Goal: Information Seeking & Learning: Check status

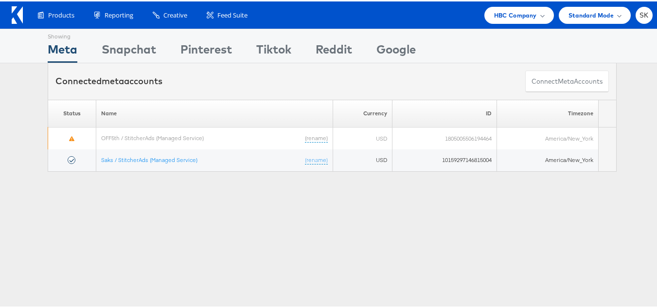
click at [515, 26] on div "Products Product Catalogs Enhance Your Product Catalog, Map Them to Publishers,…" at bounding box center [332, 13] width 664 height 27
click at [513, 9] on span "HBC Company" at bounding box center [515, 14] width 43 height 10
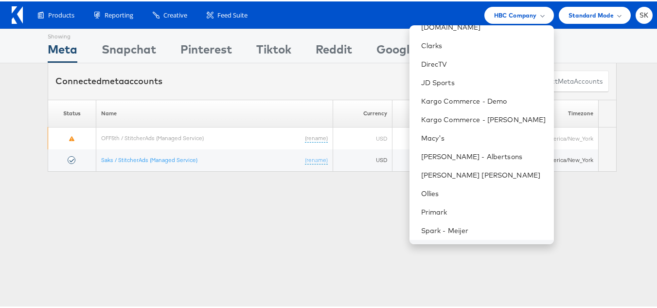
scroll to position [194, 0]
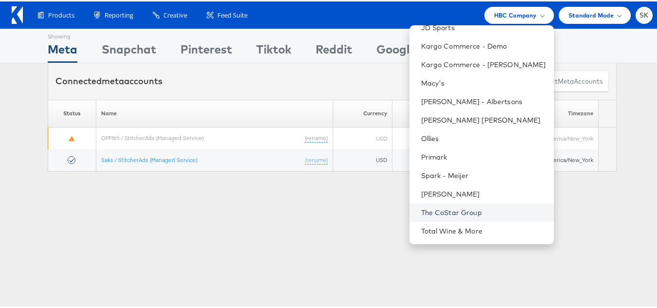
click at [449, 209] on link "The CoStar Group" at bounding box center [483, 211] width 125 height 10
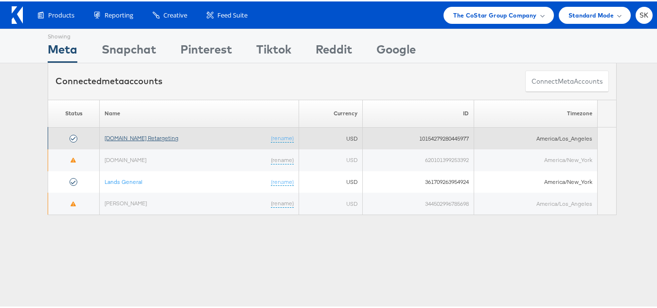
click at [149, 138] on link "[DOMAIN_NAME] Retargeting" at bounding box center [141, 136] width 74 height 7
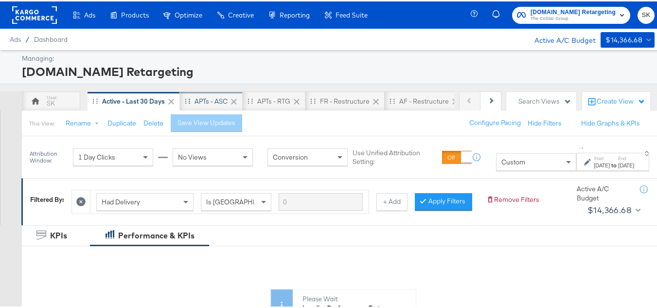
click at [210, 101] on div "APTs - ASC" at bounding box center [210, 99] width 33 height 9
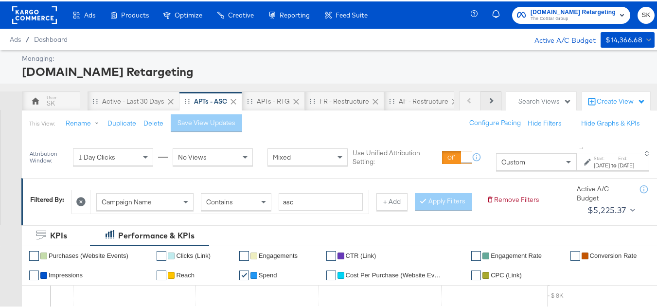
click at [485, 102] on button "Next" at bounding box center [490, 99] width 21 height 19
click at [496, 102] on div "Previous Next SK Active - Last 30 Days APTs - ASC APTs - RTG FR - Restructure A…" at bounding box center [332, 99] width 664 height 19
click at [491, 100] on button "Next" at bounding box center [490, 99] width 21 height 19
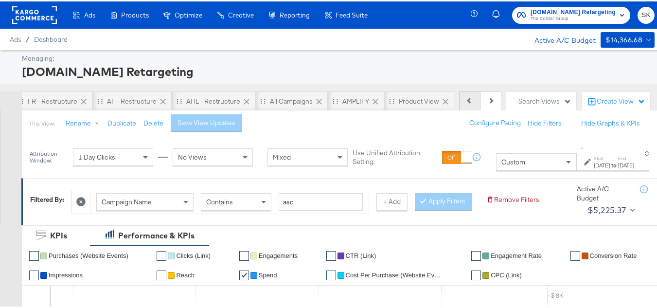
click at [466, 100] on button "Previous" at bounding box center [469, 99] width 21 height 19
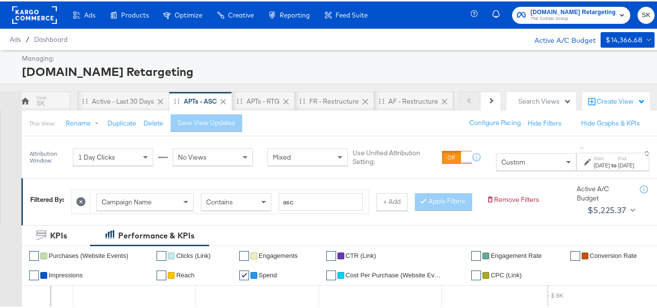
scroll to position [0, 0]
click at [111, 99] on div "Active - Last 30 Days" at bounding box center [133, 99] width 62 height 9
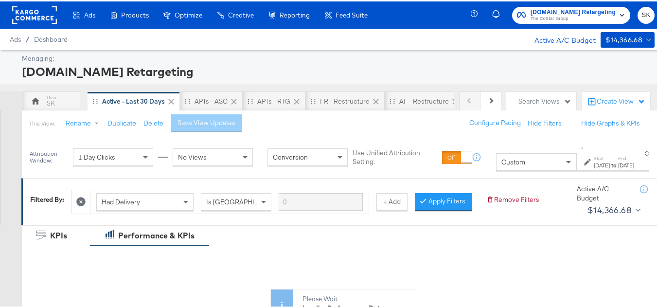
click at [42, 14] on rect at bounding box center [34, 13] width 45 height 17
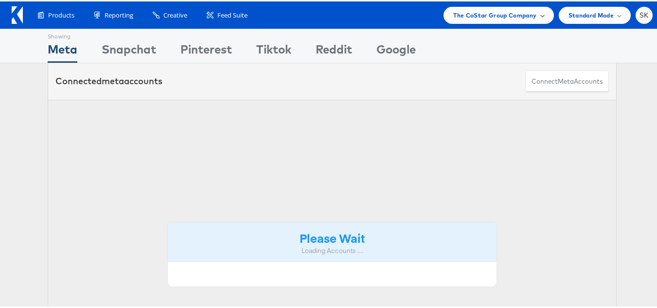
click at [515, 15] on span "The CoStar Group Company" at bounding box center [494, 14] width 83 height 10
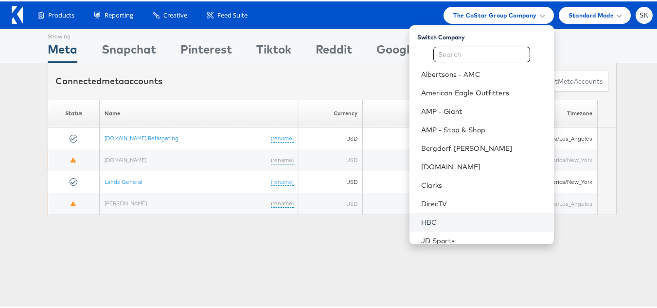
click at [421, 223] on link "HBC" at bounding box center [483, 221] width 125 height 10
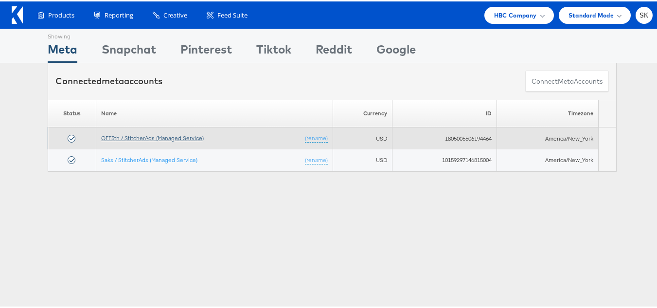
click at [177, 135] on link "OFF5th / StitcherAds (Managed Service)" at bounding box center [152, 136] width 103 height 7
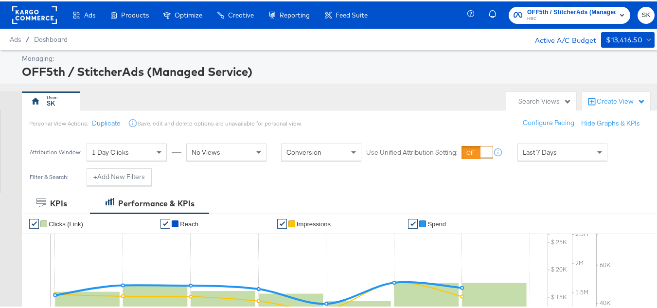
click at [36, 14] on rect at bounding box center [34, 13] width 45 height 17
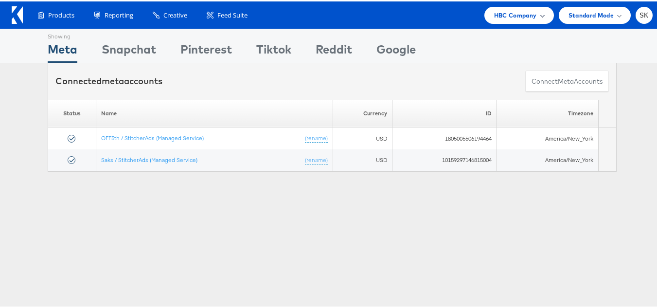
click at [507, 13] on span "HBC Company" at bounding box center [515, 14] width 43 height 10
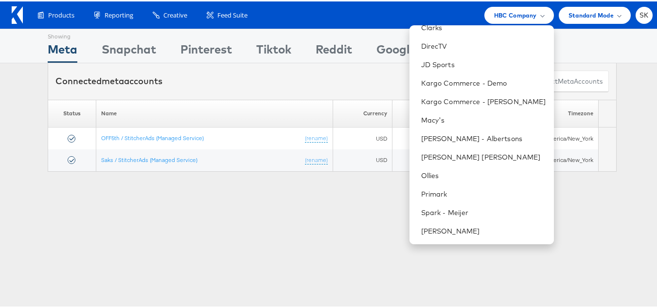
scroll to position [194, 0]
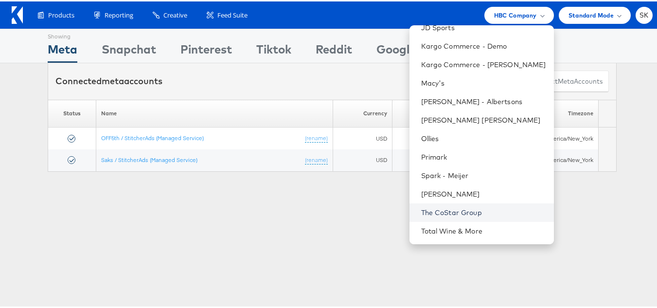
click at [448, 209] on link "The CoStar Group" at bounding box center [483, 211] width 125 height 10
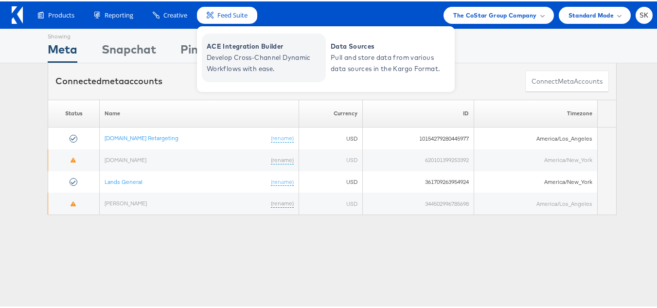
click at [231, 47] on span "ACE Integration Builder" at bounding box center [265, 44] width 117 height 11
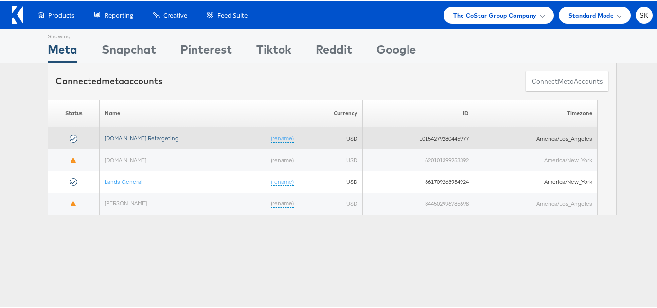
click at [152, 139] on link "[DOMAIN_NAME] Retargeting" at bounding box center [141, 136] width 74 height 7
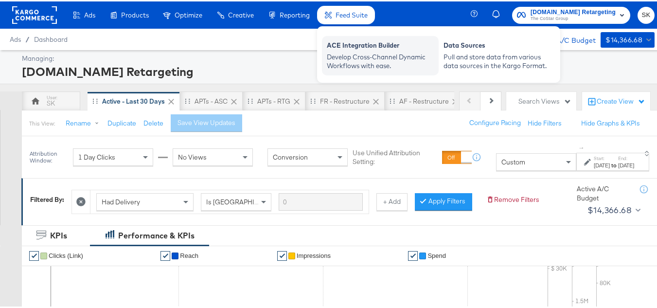
click at [341, 53] on div "Develop Cross-Channel Dynamic Workflows with ease." at bounding box center [380, 60] width 107 height 18
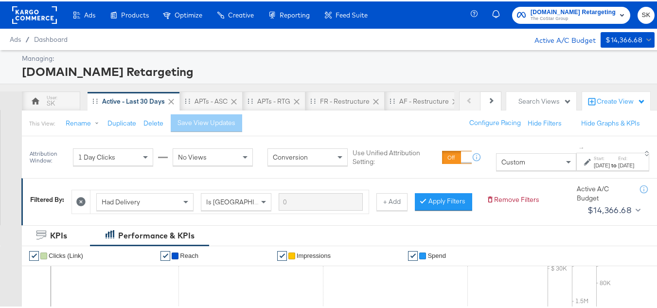
scroll to position [194, 0]
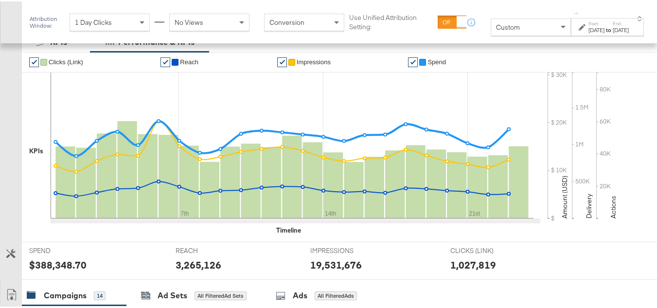
click at [496, 22] on span "Custom" at bounding box center [508, 25] width 24 height 9
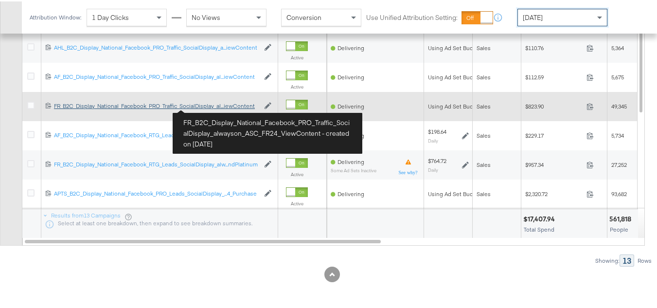
scroll to position [388, 0]
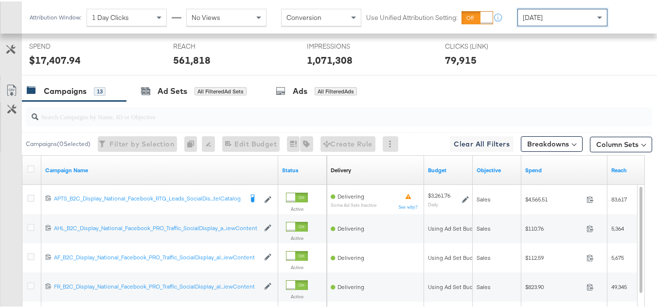
click at [202, 121] on input "search" at bounding box center [317, 111] width 558 height 19
paste input "APTS_B2C_Display_National_Facebook_RTG_Leads_SocialDisplay_Retargeting_Diamond_…"
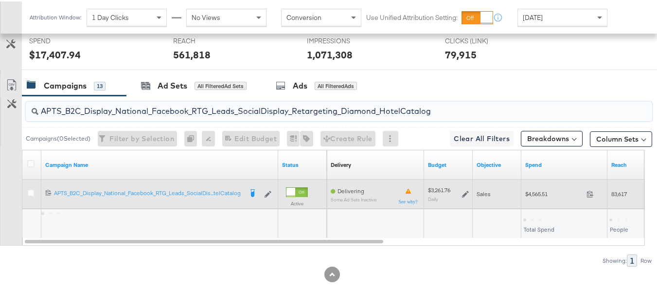
scroll to position [408, 0]
click at [539, 192] on span "$4,565.51" at bounding box center [553, 192] width 57 height 7
copy div "$4,565.51"
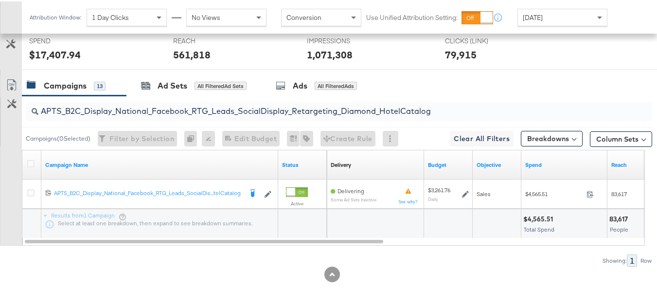
click at [202, 111] on input "APTS_B2C_Display_National_Facebook_RTG_Leads_SocialDisplay_Retargeting_Diamond_…" at bounding box center [317, 105] width 558 height 19
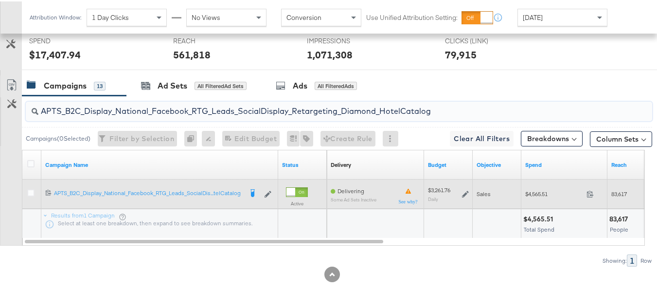
paste input "alwayson_Retargeting_DARE24_DiamondPlatinum"
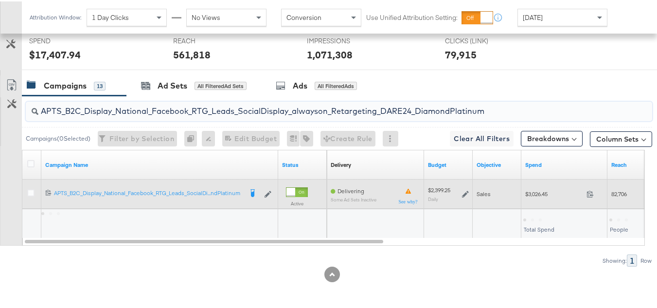
click at [533, 197] on div "$3,026.45 3026.45" at bounding box center [564, 192] width 86 height 15
copy div "$3,026.45"
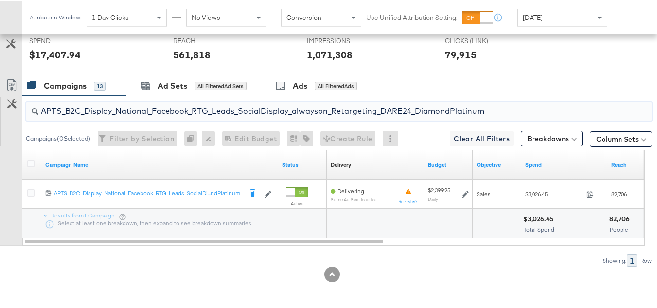
click at [188, 110] on input "APTS_B2C_Display_National_Facebook_RTG_Leads_SocialDisplay_alwayson_Retargeting…" at bounding box center [317, 105] width 558 height 19
paste input "FR_B2C_Display_National_Facebook_RTG_Leads_SocialDisplay_alwayson_Retargeting_FR"
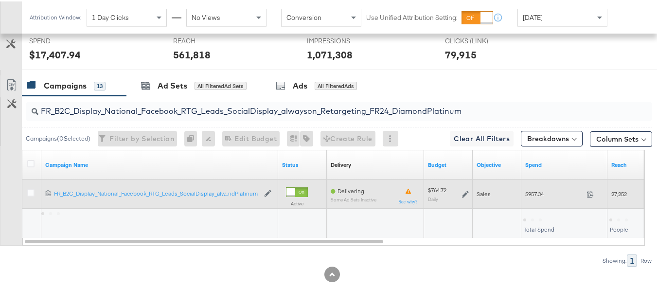
click at [539, 193] on span "$957.34" at bounding box center [553, 192] width 57 height 7
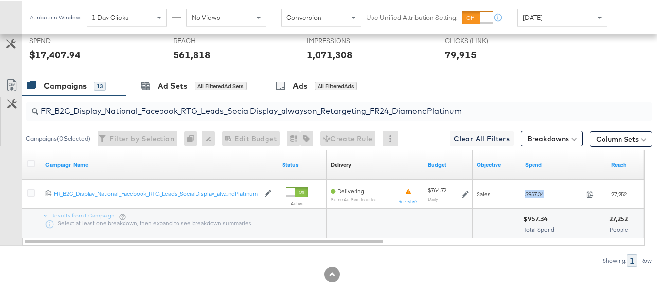
copy div "$957.34"
click at [198, 117] on div "FR_B2C_Display_National_Facebook_RTG_Leads_SocialDisplay_alwayson_Retargeting_F…" at bounding box center [339, 109] width 626 height 19
paste input "AF_B2C_Display_National_Facebook_RTG_Leads_SocialDisplay_alwayson_Retargeting_AF"
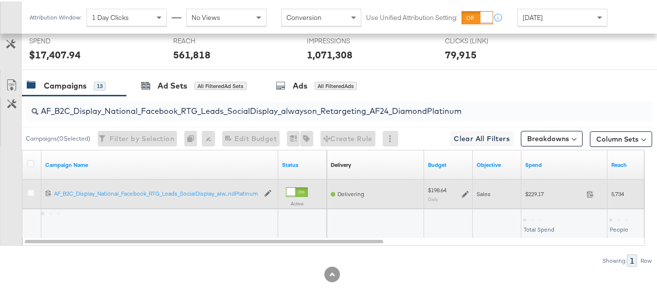
click at [536, 191] on span "$229.17" at bounding box center [553, 192] width 57 height 7
copy div "$229.17"
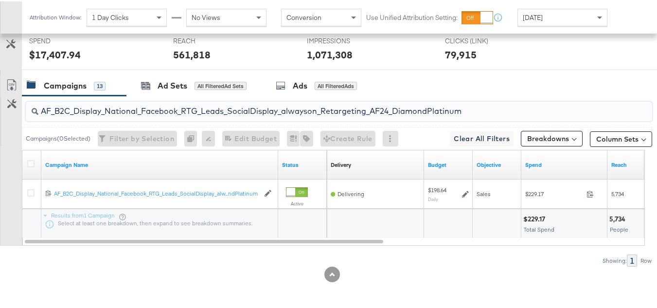
click at [202, 109] on input "AF_B2C_Display_National_Facebook_RTG_Leads_SocialDisplay_alwayson_Retargeting_A…" at bounding box center [317, 105] width 558 height 19
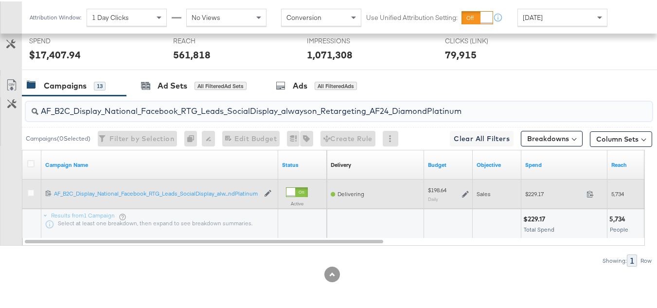
paste input "HL_B2C_Display_National_Facebook_RTG_Leads_SocialDisplay_alwayson_Retargeting_A…"
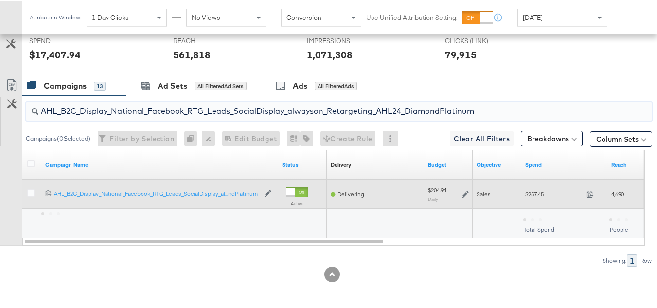
click at [531, 194] on span "$257.45" at bounding box center [553, 192] width 57 height 7
copy div "$257.45"
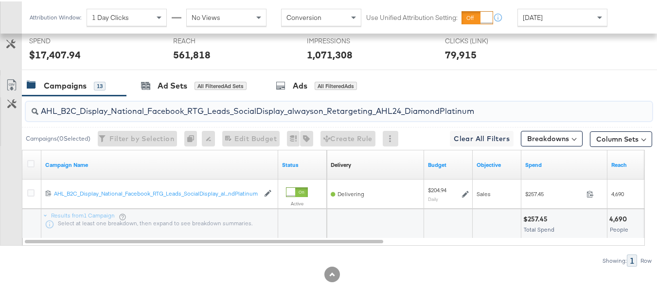
click at [202, 112] on input "AHL_B2C_Display_National_Facebook_RTG_Leads_SocialDisplay_alwayson_Retargeting_…" at bounding box center [317, 105] width 558 height 19
paste input "PTS_B2C_Display_National_Facebook_PRO_Traffic_SocialDisplay_alwayson_ASC_DARE24…"
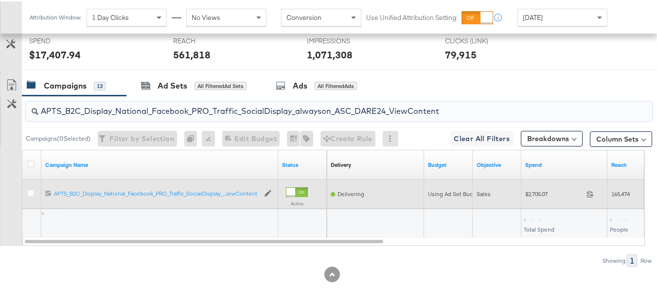
click at [537, 199] on div "$2,705.07 2705.07" at bounding box center [564, 192] width 86 height 15
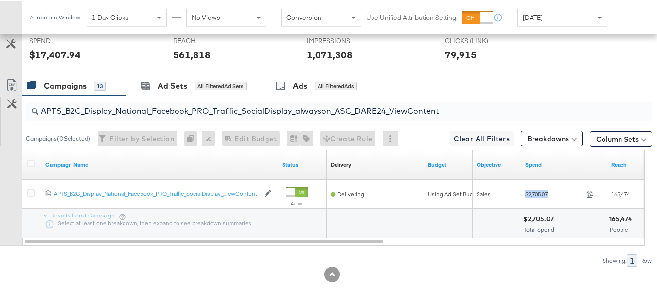
copy div "$2,705.07"
click at [234, 106] on input "APTS_B2C_Display_National_Facebook_PRO_Traffic_SocialDisplay_alwayson_ASC_DARE2…" at bounding box center [317, 105] width 558 height 19
paste input "Leads_SocialDisplay_alwayson_ASC_DARE24_Purchase"
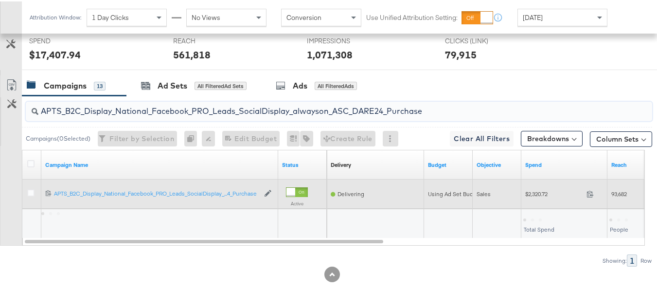
click at [538, 194] on span "$2,320.72" at bounding box center [553, 192] width 57 height 7
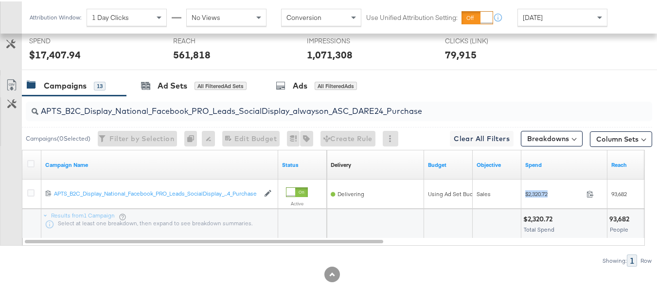
copy div "$2,320.72"
click at [246, 101] on input "APTS_B2C_Display_National_Facebook_PRO_Leads_SocialDisplay_alwayson_ASC_DARE24_…" at bounding box center [317, 105] width 558 height 19
paste input "F_B2C_Display_National_Facebook_PRO_Traffic_SocialDisplay_alwayson_ASC_AF24_Vie…"
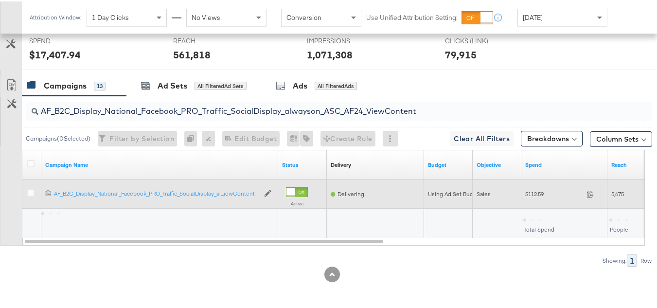
click at [539, 204] on div "$112.59 112.59" at bounding box center [564, 192] width 86 height 29
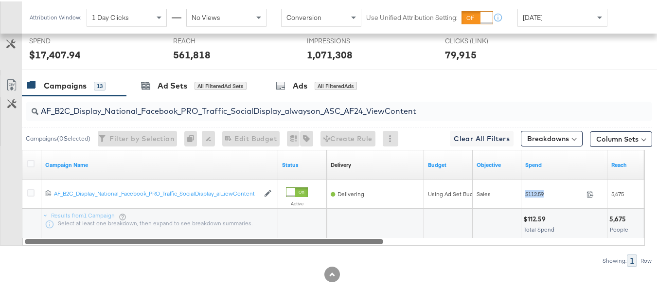
copy div "$112.59"
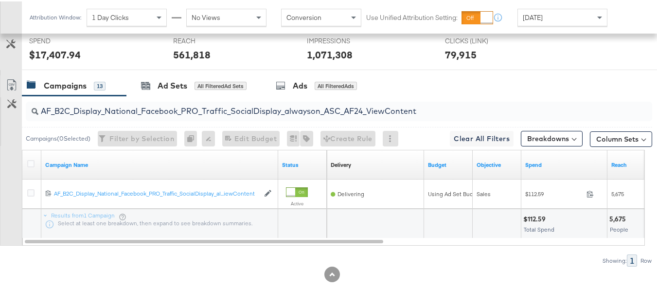
click at [228, 107] on input "AF_B2C_Display_National_Facebook_PRO_Traffic_SocialDisplay_alwayson_ASC_AF24_Vi…" at bounding box center [317, 105] width 558 height 19
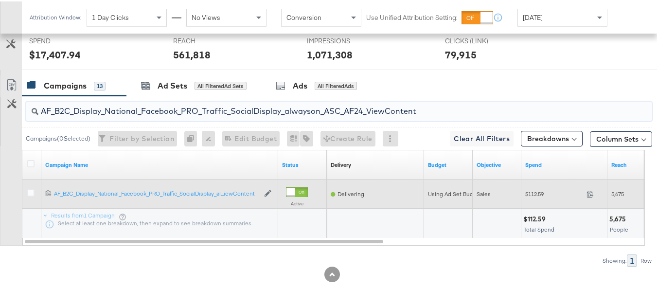
paste input "FR_B2C_Display_National_Facebook_PRO_Traffic_SocialDisplay_alwayson_ASC_FR"
click at [542, 191] on span "$823.90" at bounding box center [553, 192] width 57 height 7
copy div "$823.90"
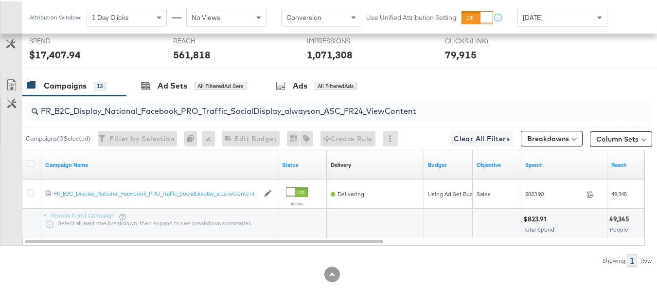
click at [203, 110] on input "FR_B2C_Display_National_Facebook_PRO_Traffic_SocialDisplay_alwayson_ASC_FR24_Vi…" at bounding box center [317, 105] width 558 height 19
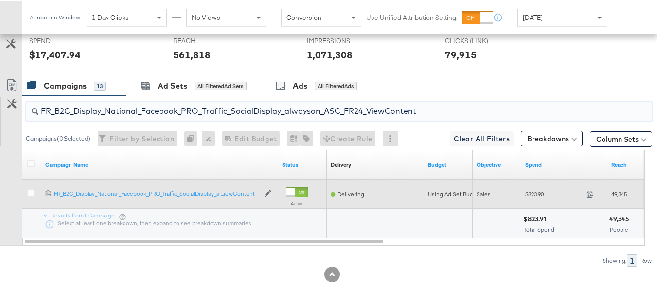
paste input "AHL_B2C_Display_National_Facebook_PRO_Traffic_SocialDisplay_alwayson_ASC_AHL"
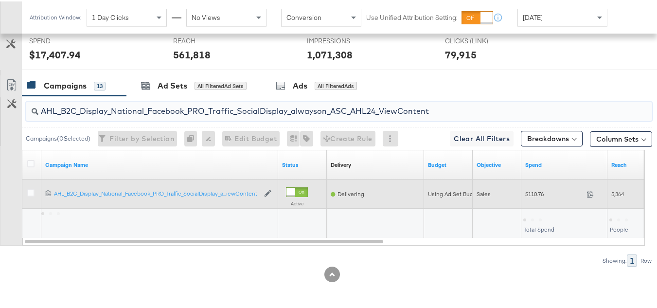
type input "AHL_B2C_Display_National_Facebook_PRO_Traffic_SocialDisplay_alwayson_ASC_AHL24_…"
click at [521, 187] on div "Sales" at bounding box center [496, 193] width 49 height 16
click at [535, 193] on span "$110.76" at bounding box center [553, 192] width 57 height 7
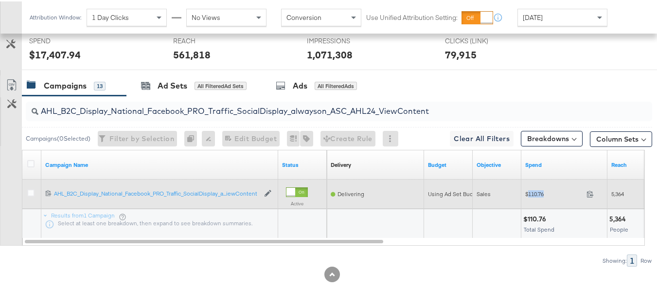
click at [535, 193] on span "$110.76" at bounding box center [553, 192] width 57 height 7
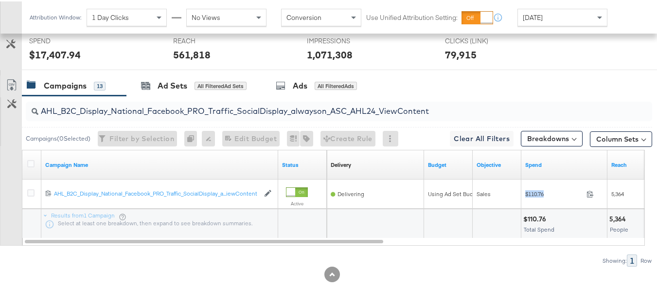
copy div "$110.76"
click at [558, 270] on div at bounding box center [332, 273] width 664 height 16
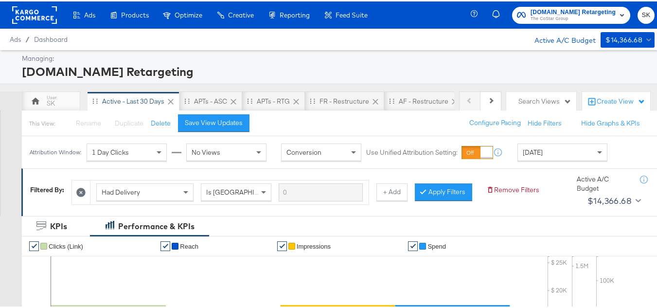
click at [537, 22] on button "Apartments.com Retargeting The CoStar Group" at bounding box center [571, 13] width 118 height 17
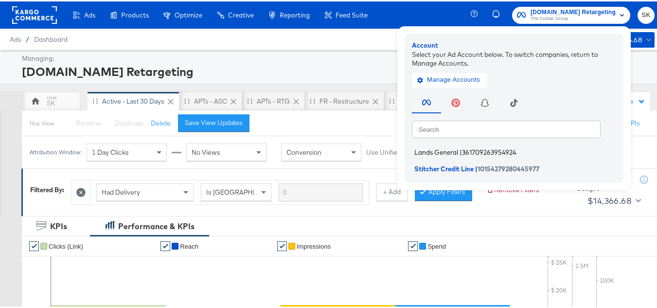
click at [434, 157] on li "Lands General | 361709263954924" at bounding box center [516, 151] width 209 height 14
click at [433, 152] on span "Lands General" at bounding box center [436, 151] width 44 height 8
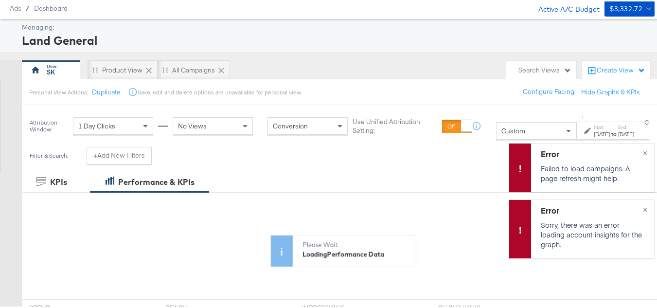
scroll to position [49, 0]
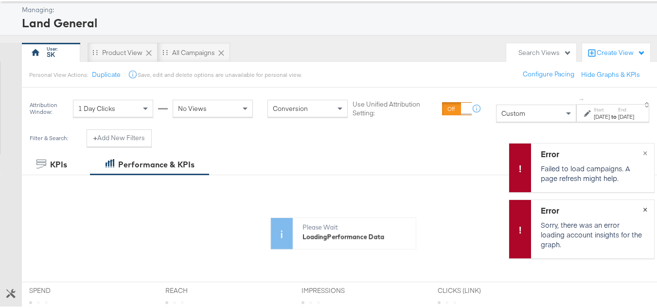
click at [643, 206] on span "×" at bounding box center [645, 206] width 4 height 11
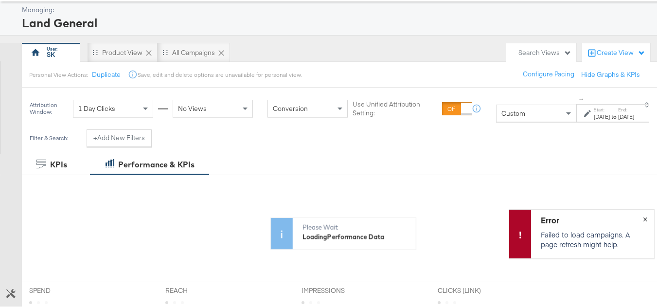
click at [643, 215] on span "×" at bounding box center [645, 216] width 4 height 11
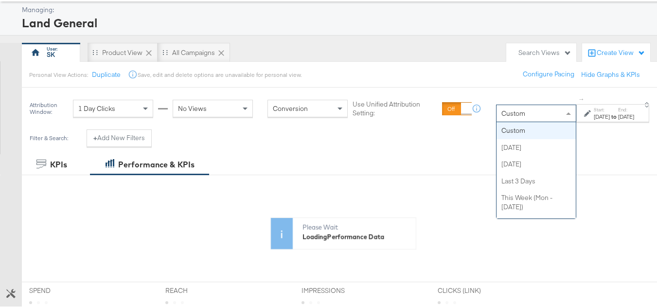
click at [497, 112] on div "Custom" at bounding box center [535, 112] width 79 height 17
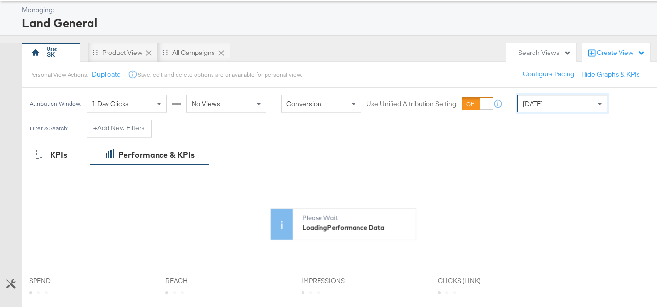
scroll to position [317, 0]
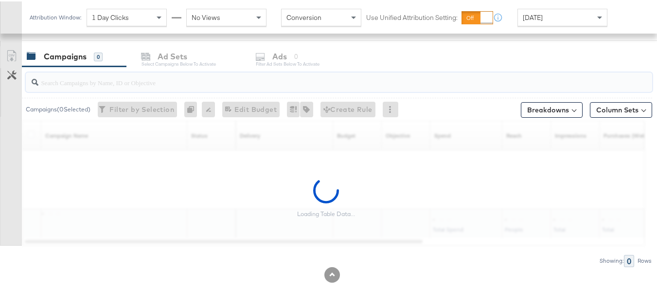
click at [116, 80] on input "search" at bounding box center [317, 77] width 558 height 19
paste input "B2C_LAND_KC_RT_Sig_24"
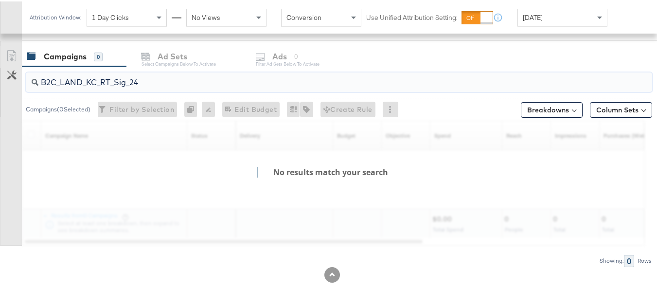
type input "B2C_LAND_KC_RT_Sig_24"
click at [159, 69] on input "B2C_LAND_KC_RT_Sig_24" at bounding box center [317, 77] width 558 height 19
paste input "search"
click at [170, 81] on input "B2C_LAND_KC_RT_Sig_24" at bounding box center [317, 77] width 558 height 19
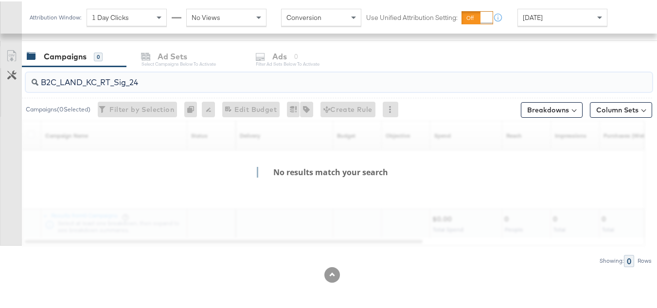
click at [170, 81] on input "B2C_LAND_KC_RT_Sig_24" at bounding box center [317, 77] width 558 height 19
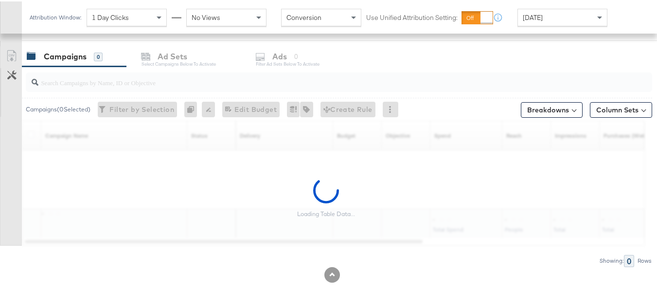
click at [0, 182] on div "Loading Table Data..." at bounding box center [326, 196] width 652 height 96
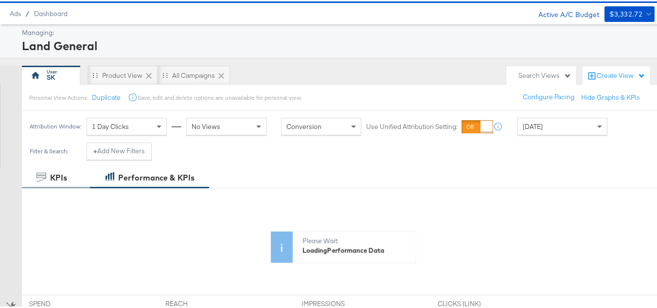
scroll to position [0, 0]
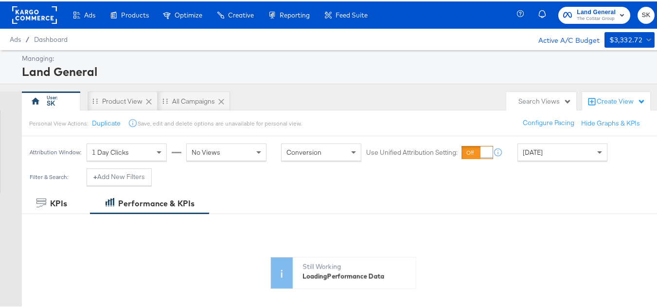
click at [44, 13] on rect at bounding box center [34, 13] width 45 height 17
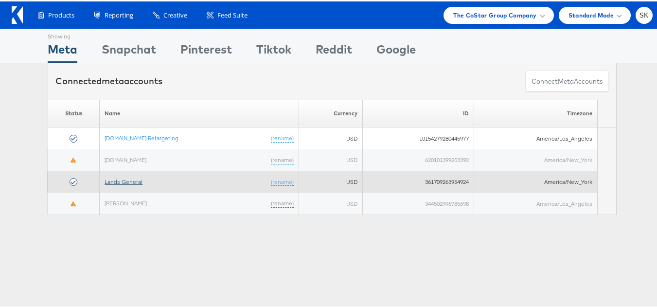
click at [129, 181] on link "Lands General" at bounding box center [123, 179] width 38 height 7
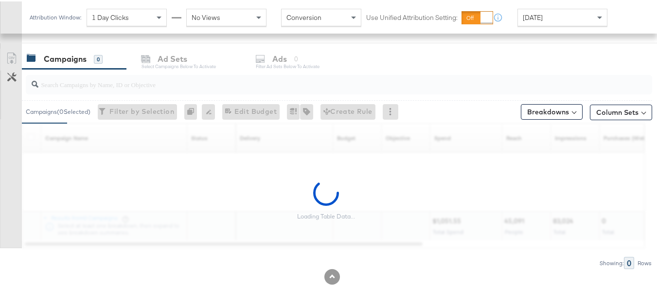
scroll to position [400, 0]
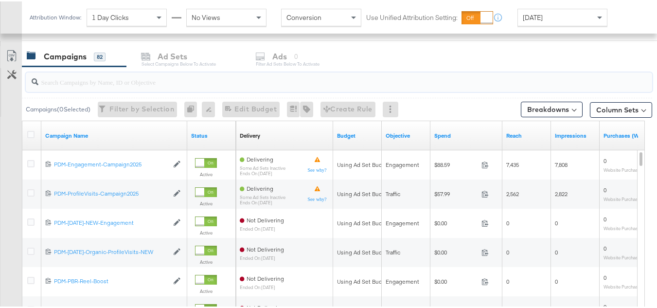
click at [136, 74] on input "search" at bounding box center [317, 76] width 558 height 19
paste input "B2C_LAND_KC_RT_Sig_24"
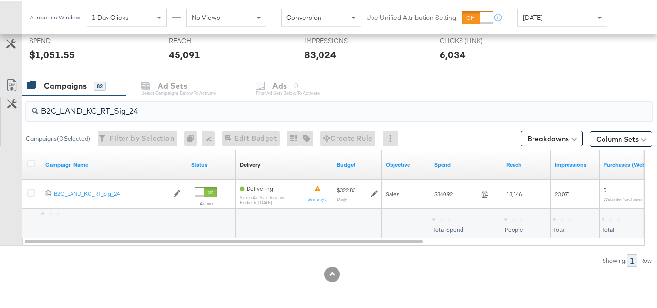
scroll to position [371, 0]
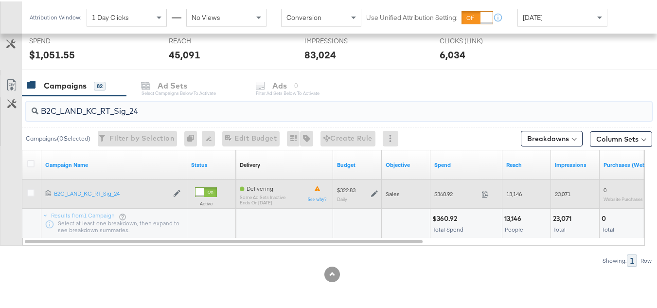
click at [444, 196] on div "$360.92 360.92" at bounding box center [466, 192] width 72 height 15
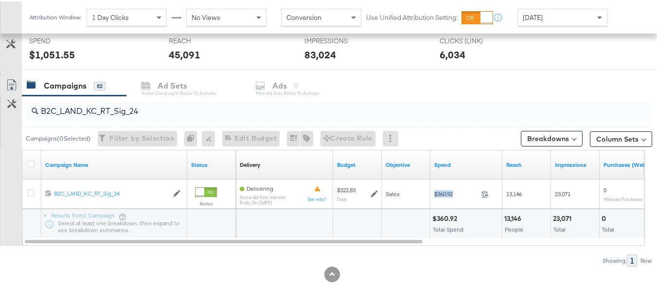
copy div "$360.92"
click at [187, 114] on input "B2C_LAND_KC_RT_Sig_24" at bounding box center [317, 105] width 558 height 19
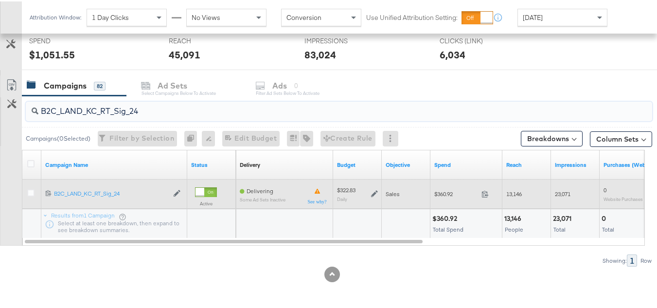
paste input "B_Ecommerce_KC_Retargeting_LW&LOA_Traffic"
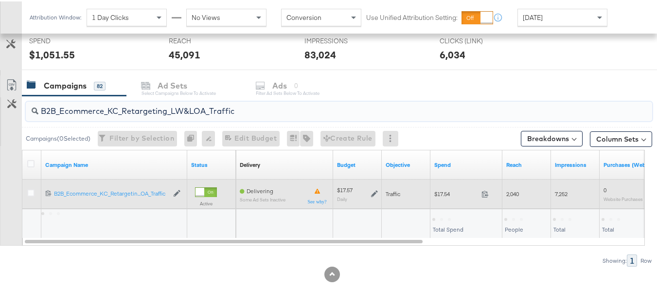
click at [438, 188] on div "$17.54 17.54" at bounding box center [466, 192] width 72 height 15
copy div "$17.54"
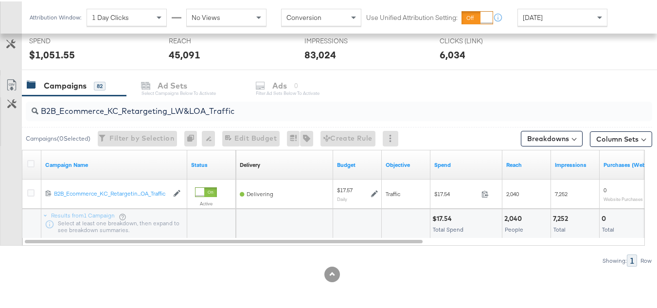
click at [203, 113] on input "B2B_Ecommerce_KC_Retargeting_LW&LOA_Traffic" at bounding box center [317, 105] width 558 height 19
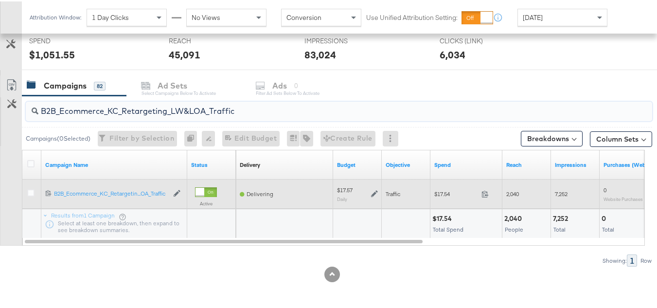
paste input "KC_Retargeting_Prospects & Clients_Conversions"
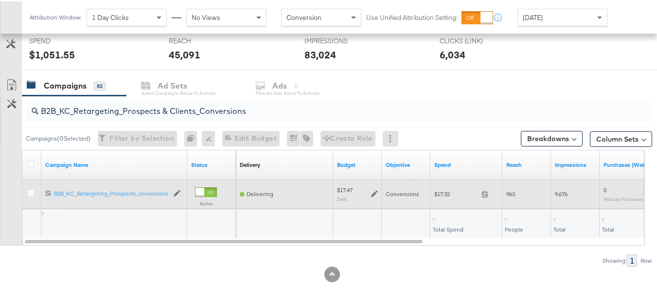
click at [439, 190] on span "$17.32" at bounding box center [455, 192] width 43 height 7
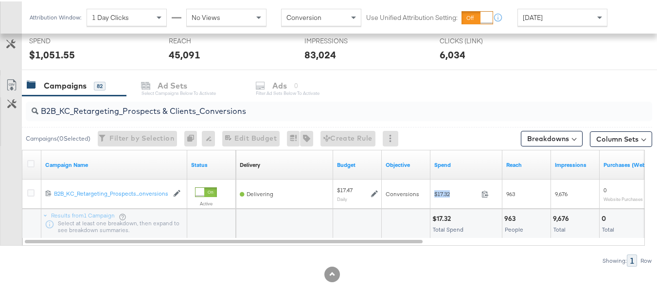
copy div "$17.32"
click at [190, 101] on input "B2B_KC_Retargeting_Prospects & Clients_Conversions" at bounding box center [317, 105] width 558 height 19
paste input "C_LAND_KC_Pros_Sig"
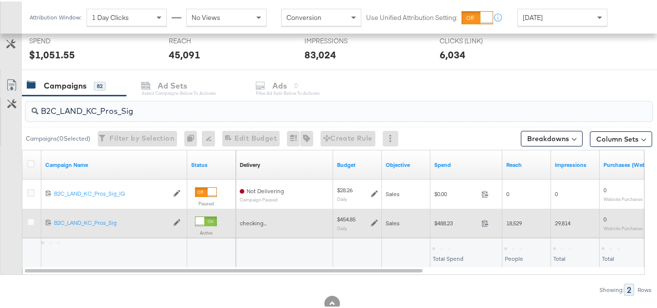
type input "B2C_LAND_KC_Pros_Sig"
click at [439, 218] on span "$488.23" at bounding box center [455, 221] width 43 height 7
copy div "$488.23"
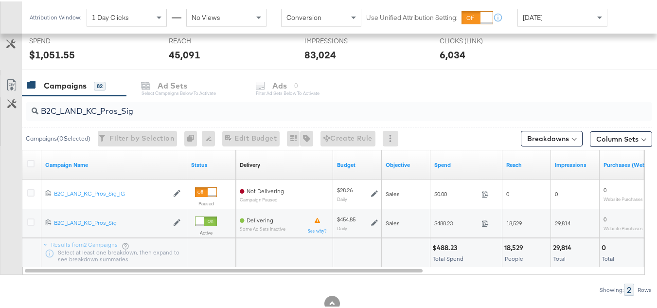
click at [0, 154] on div "Customize KPIs Export as CSV" at bounding box center [11, 173] width 22 height 199
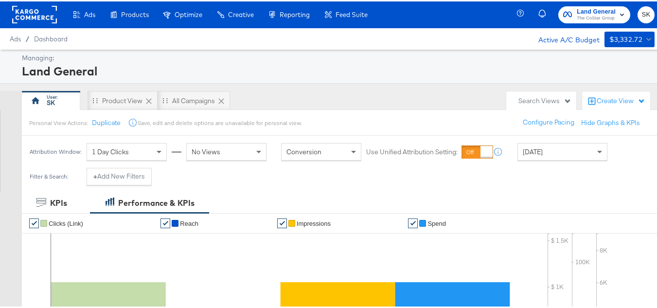
scroll to position [0, 0]
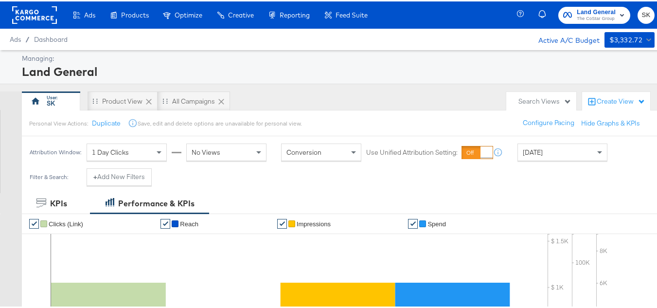
click at [642, 13] on span "SK" at bounding box center [645, 13] width 9 height 11
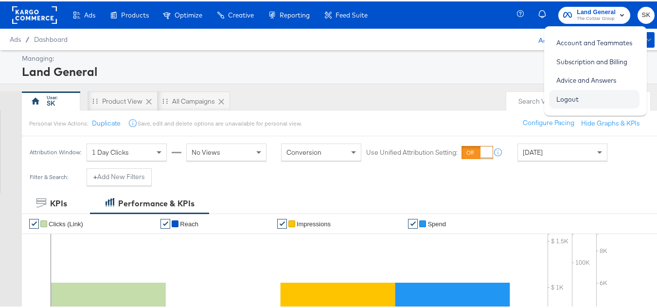
click at [568, 100] on link "Logout" at bounding box center [567, 97] width 37 height 17
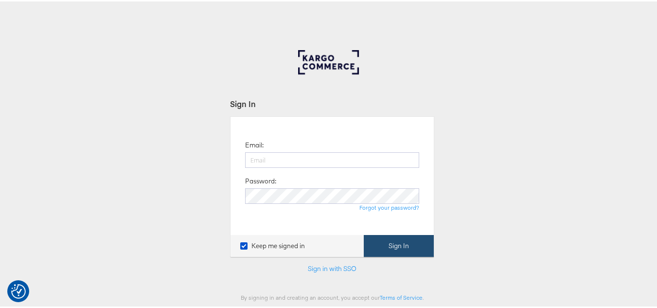
type input "[PERSON_NAME][EMAIL_ADDRESS][DOMAIN_NAME]"
click at [385, 246] on button "Sign In" at bounding box center [399, 244] width 70 height 22
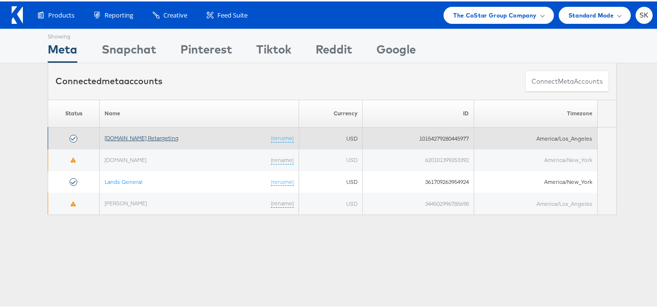
click at [129, 133] on link "[DOMAIN_NAME] Retargeting" at bounding box center [141, 136] width 74 height 7
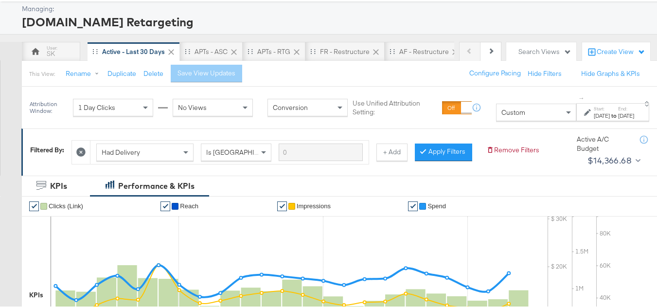
scroll to position [49, 0]
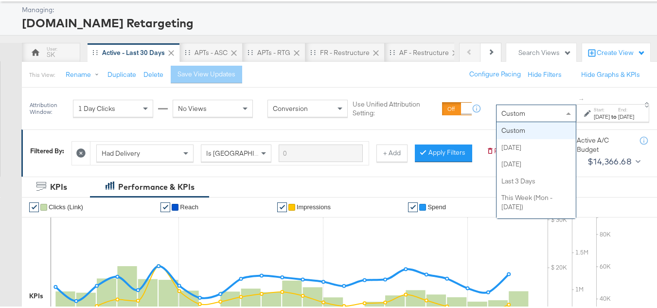
click at [498, 117] on div "Custom" at bounding box center [535, 112] width 79 height 17
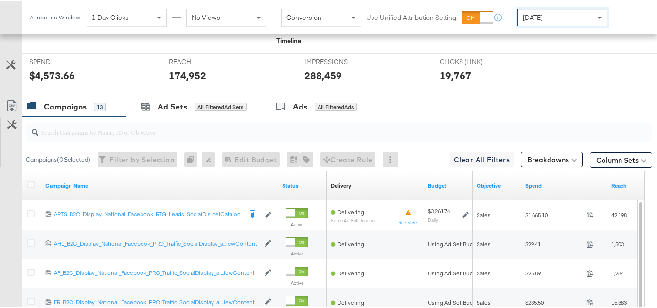
scroll to position [340, 0]
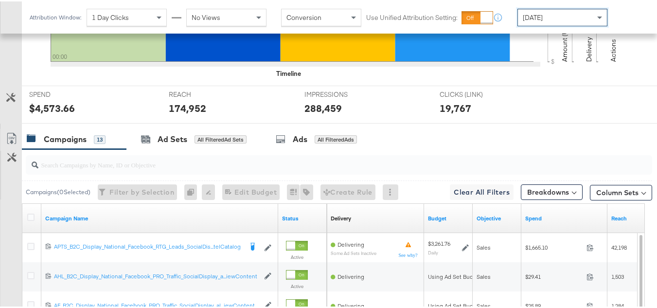
click at [135, 173] on div at bounding box center [339, 163] width 626 height 19
paste input "APTS_B2C_Display_National_Facebook_RTG_Leads_SocialDisplay_Retargeting_Diamond_…"
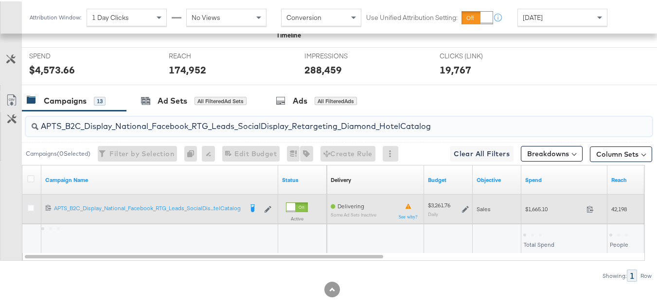
scroll to position [408, 0]
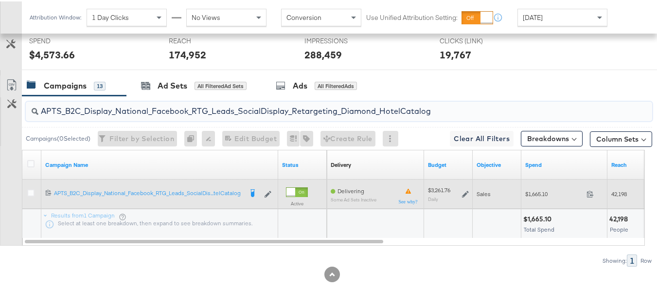
click at [530, 192] on span "$1,665.10" at bounding box center [553, 192] width 57 height 7
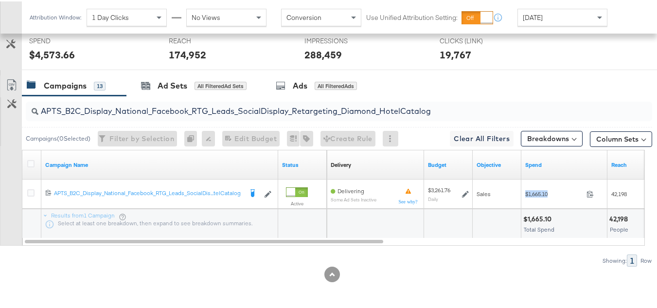
copy div "$1,665.10"
click at [163, 112] on input "APTS_B2C_Display_National_Facebook_RTG_Leads_SocialDisplay_Retargeting_Diamond_…" at bounding box center [317, 105] width 558 height 19
paste input "alwayson_Retargeting_DARE24_DiamondPlatinum"
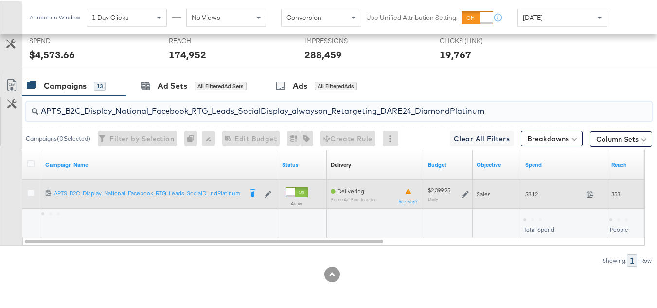
click at [532, 194] on span "$8.12" at bounding box center [553, 192] width 57 height 7
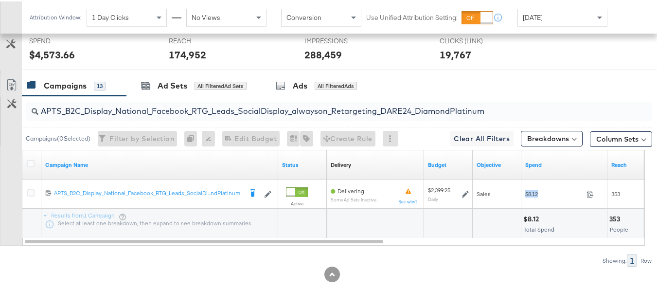
copy div "$8.12"
click at [212, 110] on input "APTS_B2C_Display_National_Facebook_RTG_Leads_SocialDisplay_alwayson_Retargeting…" at bounding box center [317, 105] width 558 height 19
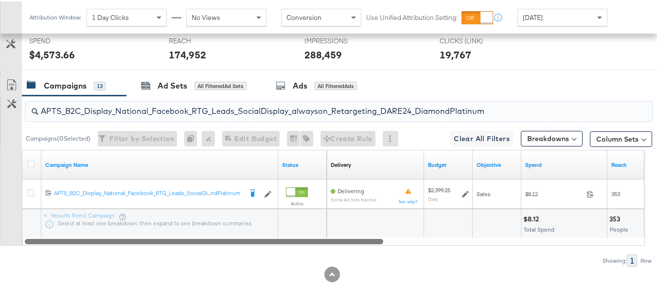
paste input "FR_B2C_Display_National_Facebook_RTG_Leads_SocialDisplay_alwayson_Retargeting_FR"
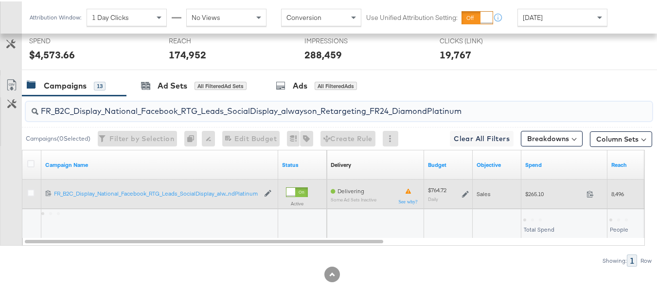
click at [528, 184] on div "$265.10 265.1" at bounding box center [564, 192] width 86 height 29
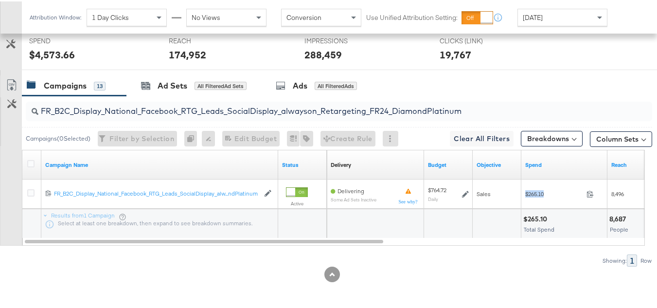
copy div "$265.10"
click at [198, 114] on input "FR_B2C_Display_National_Facebook_RTG_Leads_SocialDisplay_alwayson_Retargeting_F…" at bounding box center [317, 105] width 558 height 19
paste input "AF_B2C_Display_National_Facebook_RTG_Leads_SocialDisplay_alwayson_Retargeting_AF"
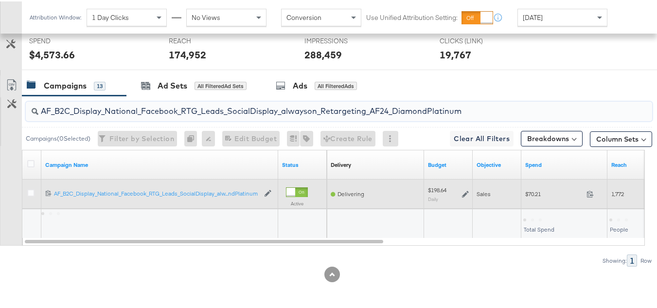
click at [533, 195] on span "$70.21" at bounding box center [553, 192] width 57 height 7
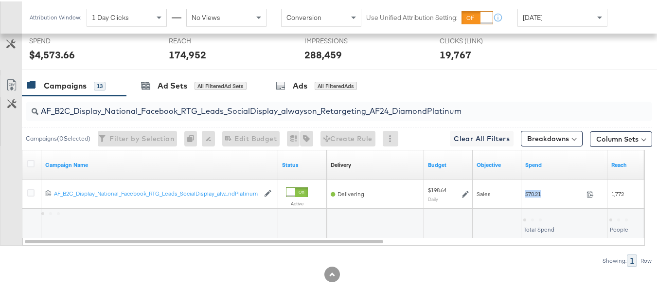
copy div "$70.21"
click at [198, 108] on input "AF_B2C_Display_National_Facebook_RTG_Leads_SocialDisplay_alwayson_Retargeting_A…" at bounding box center [317, 105] width 558 height 19
paste input "HL_B2C_Display_National_Facebook_RTG_Leads_SocialDisplay_alwayson_Retargeting_A…"
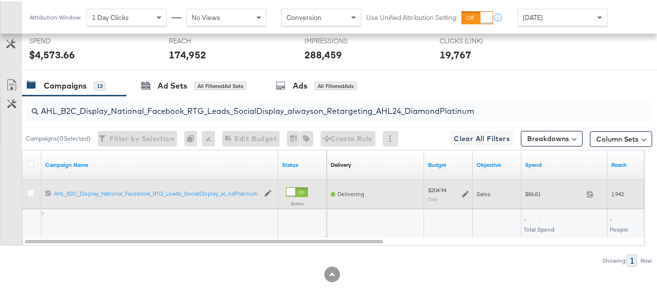
click at [540, 202] on div "$86.81 86.81" at bounding box center [564, 192] width 86 height 29
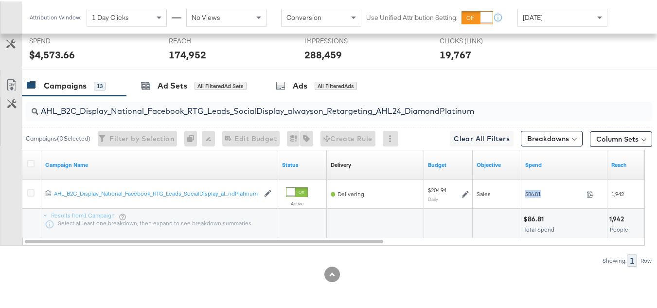
copy div "$86.81"
click at [143, 108] on input "AHL_B2C_Display_National_Facebook_RTG_Leads_SocialDisplay_alwayson_Retargeting_…" at bounding box center [317, 105] width 558 height 19
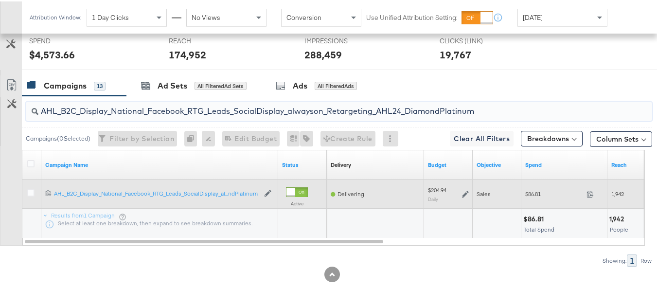
paste input "PTS_B2C_Display_National_Facebook_PRO_Traffic_SocialDisplay_alwayson_ASC_DARE24…"
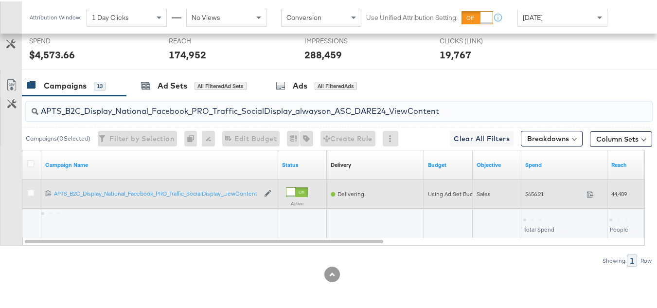
click at [529, 193] on span "$656.21" at bounding box center [553, 192] width 57 height 7
copy div "$656.21"
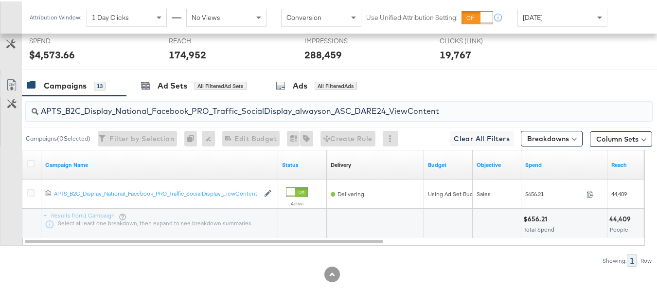
click at [185, 107] on input "APTS_B2C_Display_National_Facebook_PRO_Traffic_SocialDisplay_alwayson_ASC_DARE2…" at bounding box center [317, 105] width 558 height 19
paste input "Leads_SocialDisplay_alwayson_ASC_DARE24_Purchase"
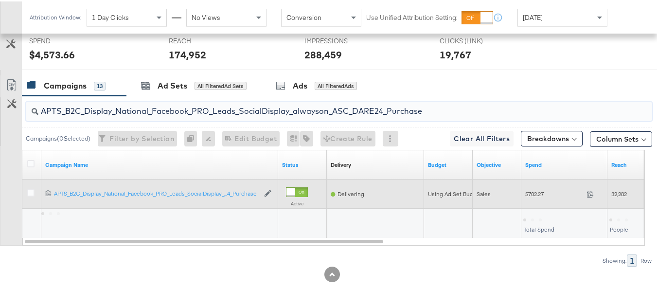
click at [531, 194] on span "$702.27" at bounding box center [553, 192] width 57 height 7
copy div "$702.27"
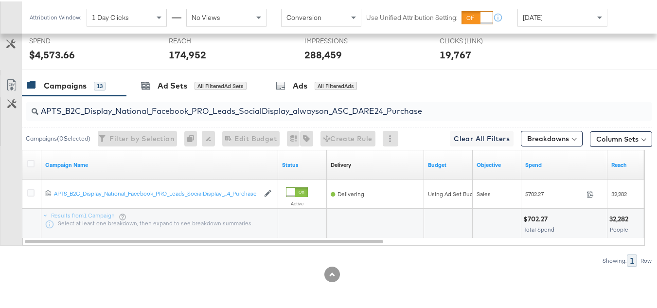
click at [218, 112] on input "APTS_B2C_Display_National_Facebook_PRO_Leads_SocialDisplay_alwayson_ASC_DARE24_…" at bounding box center [317, 105] width 558 height 19
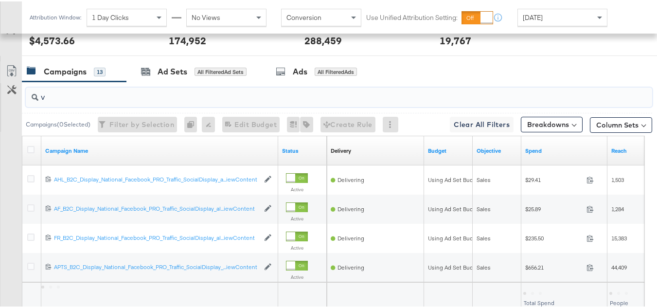
click at [329, 101] on input "v" at bounding box center [317, 91] width 558 height 19
paste input "AF_B2C_Display_National_Facebook_PRO_Traffic_SocialDisplay_alwayson_ASC_AF24_Vi…"
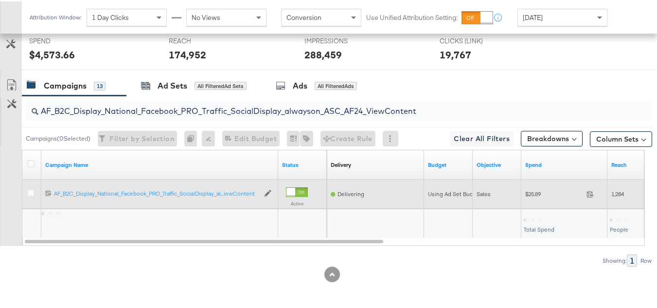
click at [522, 194] on div "$25.89 25.89" at bounding box center [564, 192] width 86 height 15
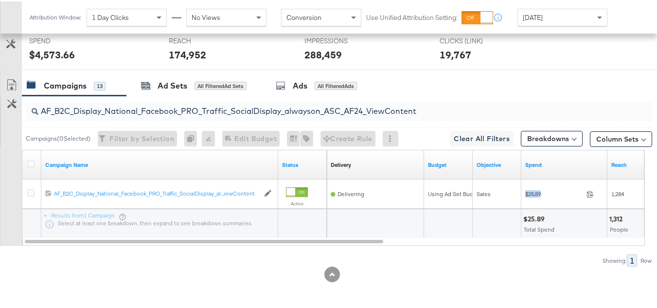
copy div "$25.89"
click at [157, 111] on input "AF_B2C_Display_National_Facebook_PRO_Traffic_SocialDisplay_alwayson_ASC_AF24_Vi…" at bounding box center [317, 105] width 558 height 19
paste input "FR_B2C_Display_National_Facebook_PRO_Traffic_SocialDisplay_alwayson_ASC_FR"
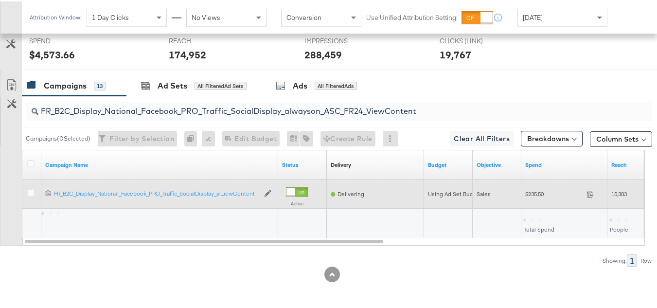
click at [535, 199] on div "$235.50 235.5" at bounding box center [564, 192] width 86 height 15
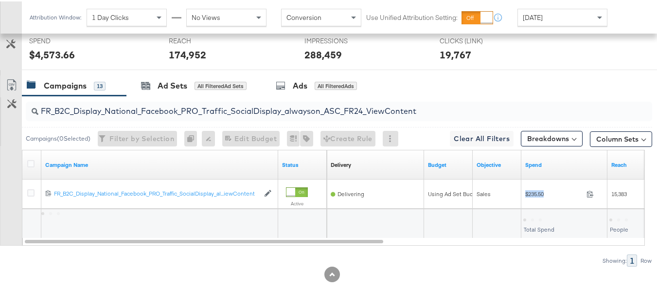
copy div "$235.50"
click at [246, 105] on input "FR_B2C_Display_National_Facebook_PRO_Traffic_SocialDisplay_alwayson_ASC_FR24_Vi…" at bounding box center [317, 105] width 558 height 19
paste input "AHL_B2C_Display_National_Facebook_PRO_Traffic_SocialDisplay_alwayson_ASC_AHL"
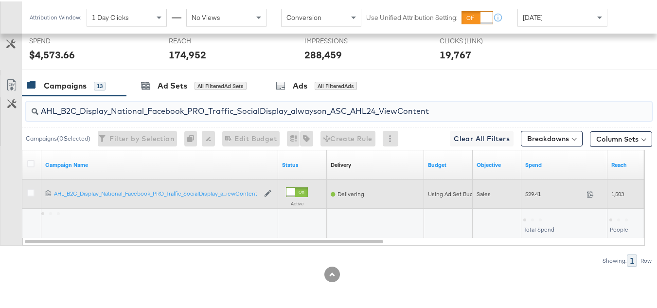
type input "AHL_B2C_Display_National_Facebook_PRO_Traffic_SocialDisplay_alwayson_ASC_AHL24_…"
click at [539, 194] on span "$29.41" at bounding box center [553, 192] width 57 height 7
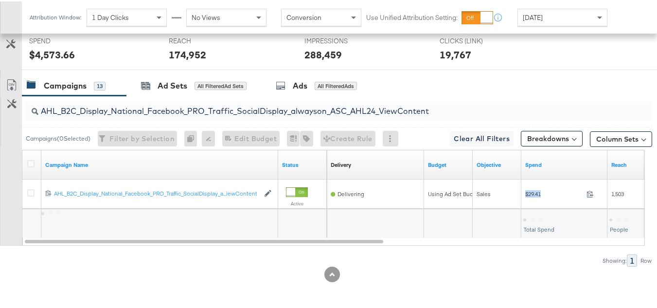
copy div "$29.41"
click at [578, 257] on div "Showing: 1 Row" at bounding box center [326, 259] width 652 height 12
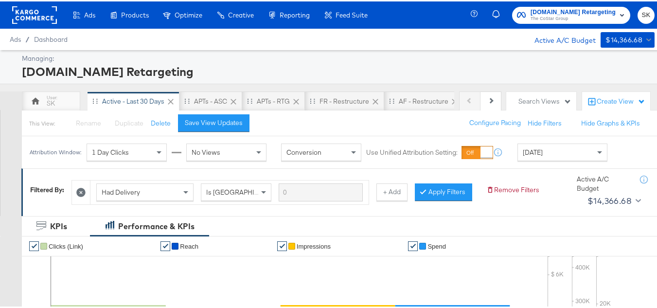
click at [537, 17] on span "The CoStar Group" at bounding box center [572, 18] width 85 height 8
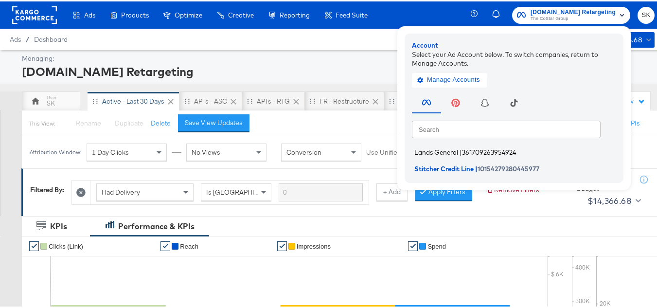
click at [433, 147] on span "Lands General" at bounding box center [436, 151] width 44 height 8
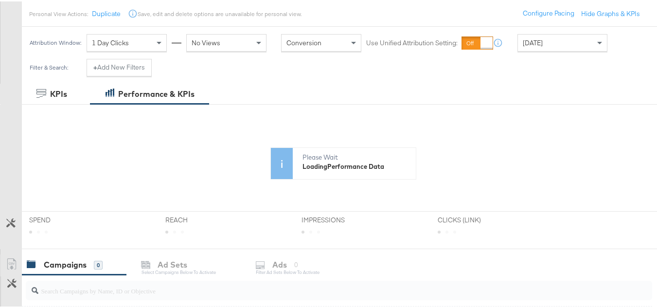
scroll to position [146, 0]
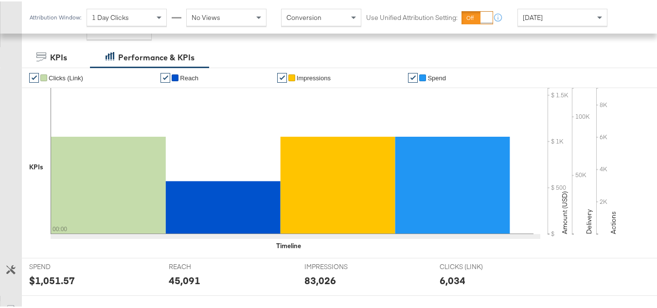
click at [535, 17] on span "[DATE]" at bounding box center [532, 16] width 20 height 9
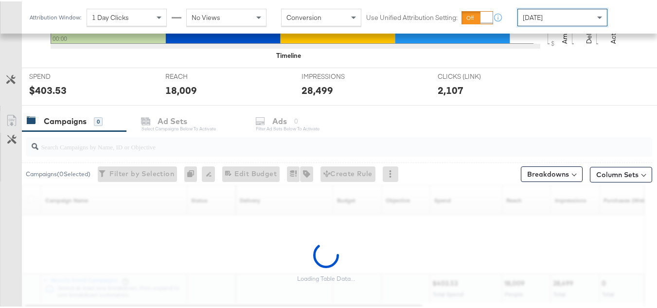
scroll to position [375, 0]
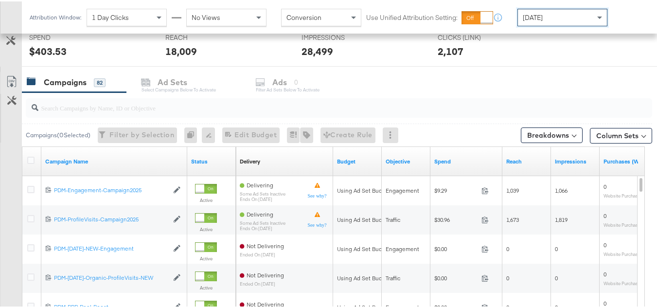
click at [166, 104] on input "search" at bounding box center [317, 102] width 558 height 19
paste input "B2C_LAND_KC_RT_Sig_24"
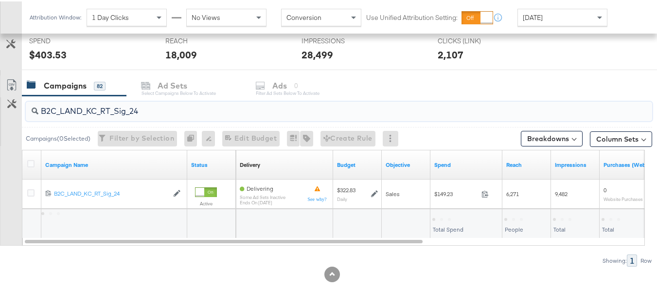
scroll to position [371, 0]
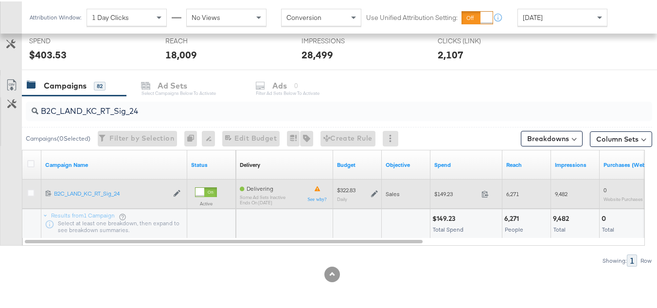
click at [443, 188] on div "$149.23 149.23" at bounding box center [466, 192] width 72 height 15
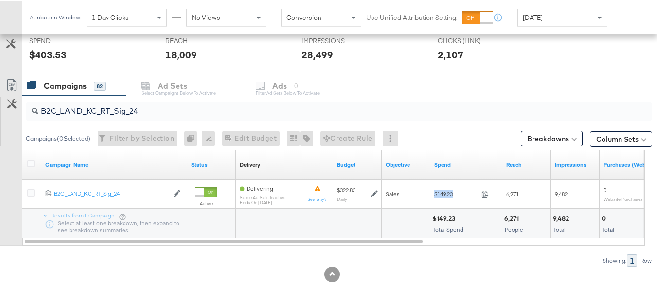
copy div "$149.23"
click at [164, 109] on input "B2C_LAND_KC_RT_Sig_24" at bounding box center [317, 105] width 558 height 19
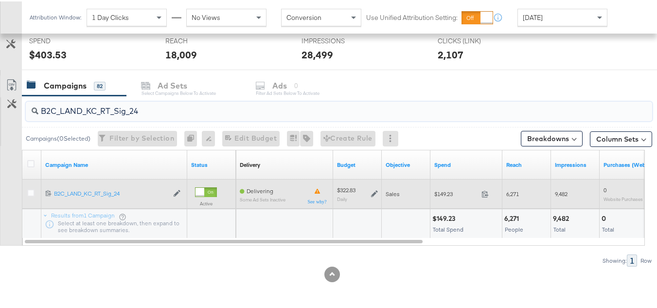
paste input "B_Ecommerce_KC_Retargeting_LW&LOA_Traffic"
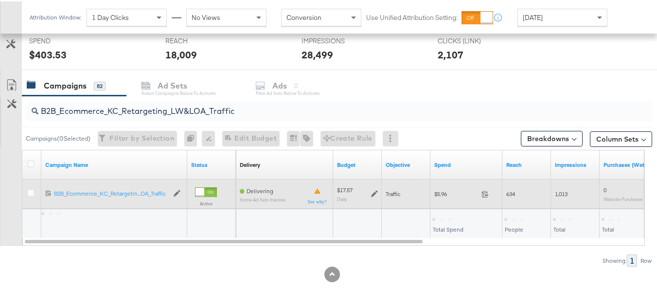
click at [431, 190] on div "$5.96 5.96" at bounding box center [466, 192] width 72 height 15
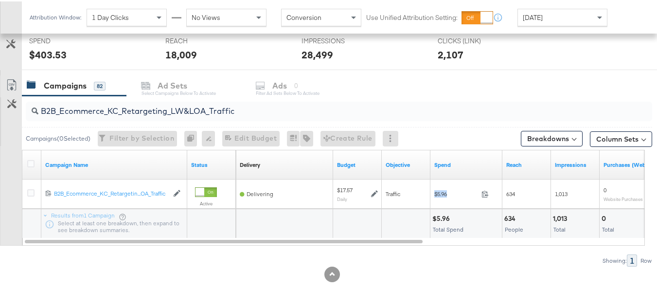
copy div "$5.96"
click at [178, 111] on input "B2B_Ecommerce_KC_Retargeting_LW&LOA_Traffic" at bounding box center [317, 105] width 558 height 19
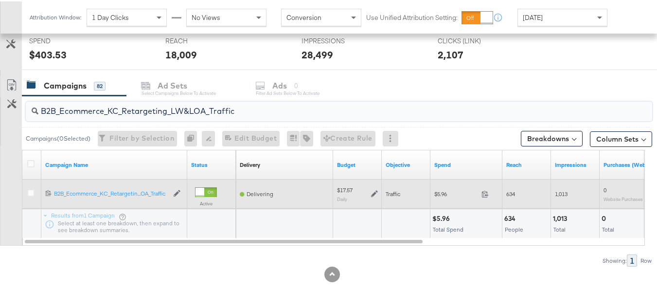
paste input "KC_Retargeting_Prospects & Clients_Conversions"
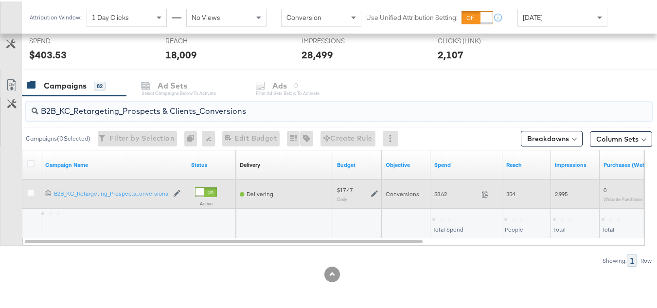
click at [445, 189] on span "$8.62" at bounding box center [455, 192] width 43 height 7
copy div "$8.62"
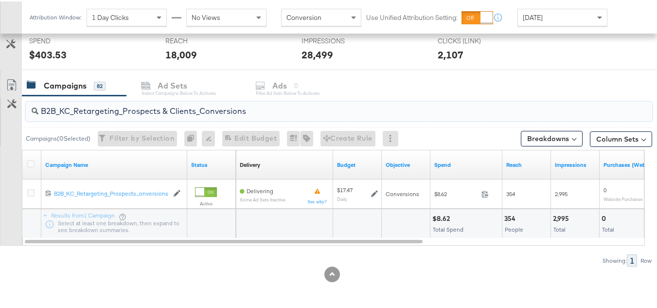
click at [179, 100] on input "B2B_KC_Retargeting_Prospects & Clients_Conversions" at bounding box center [317, 105] width 558 height 19
paste input "C_LAND_KC_Pros_Sig"
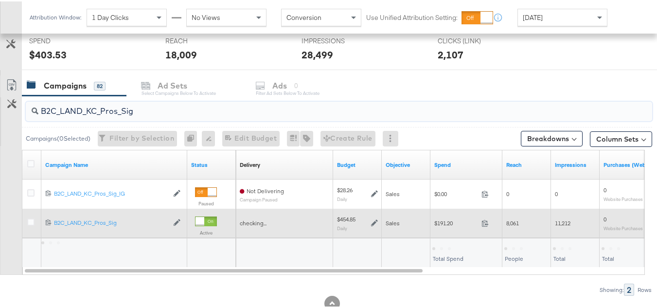
type input "B2C_LAND_KC_Pros_Sig"
click at [445, 216] on div "$191.20 191.2" at bounding box center [466, 221] width 72 height 15
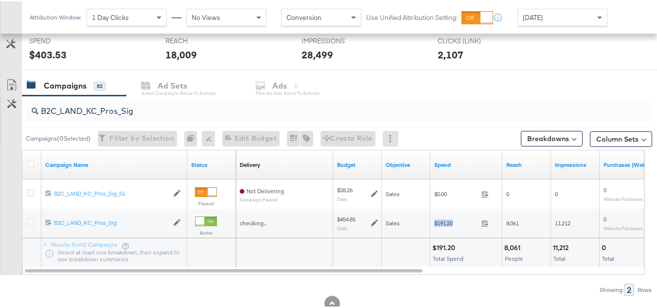
copy div "$191.20"
